Goal: Information Seeking & Learning: Learn about a topic

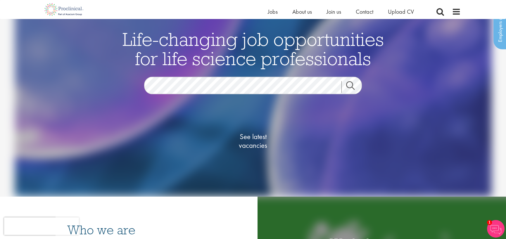
scroll to position [29, 0]
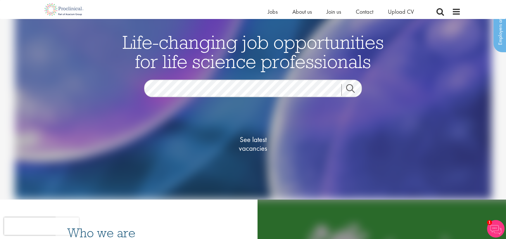
click at [348, 89] on link "Search" at bounding box center [353, 90] width 25 height 12
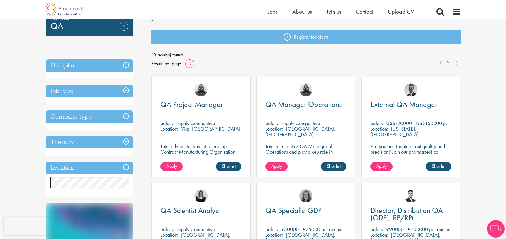
scroll to position [58, 0]
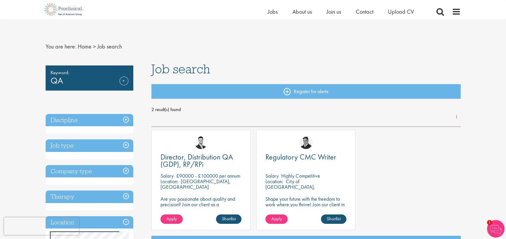
scroll to position [29, 0]
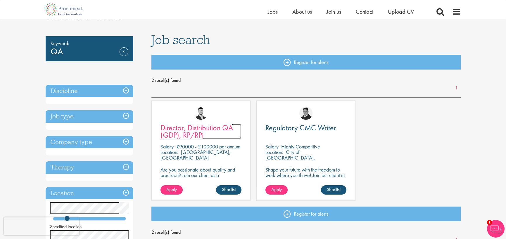
click at [213, 127] on span "Director, Distribution QA (GDP), RP/RPi" at bounding box center [196, 131] width 72 height 17
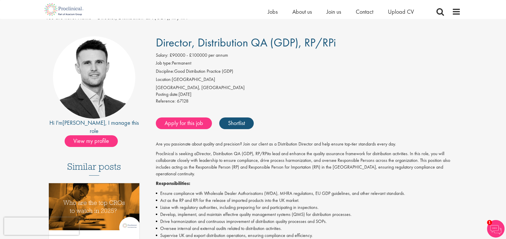
scroll to position [58, 0]
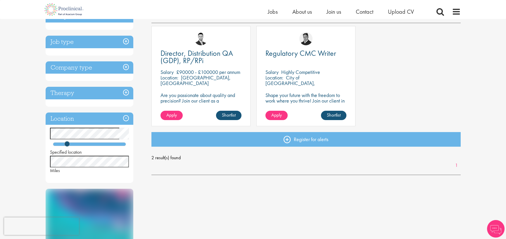
scroll to position [58, 0]
